Goal: Check status: Check status

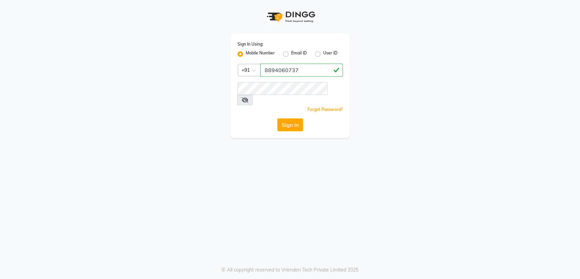
type input "8894060737"
click at [281, 119] on button "Sign In" at bounding box center [290, 124] width 26 height 13
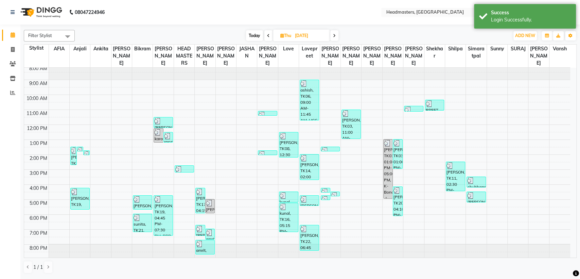
scroll to position [3, 0]
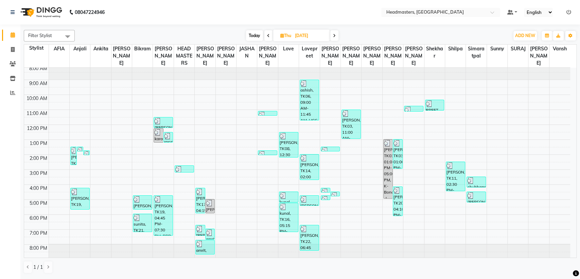
click at [334, 38] on span at bounding box center [334, 35] width 8 height 11
type input "[DATE]"
